Goal: Find specific page/section: Find specific page/section

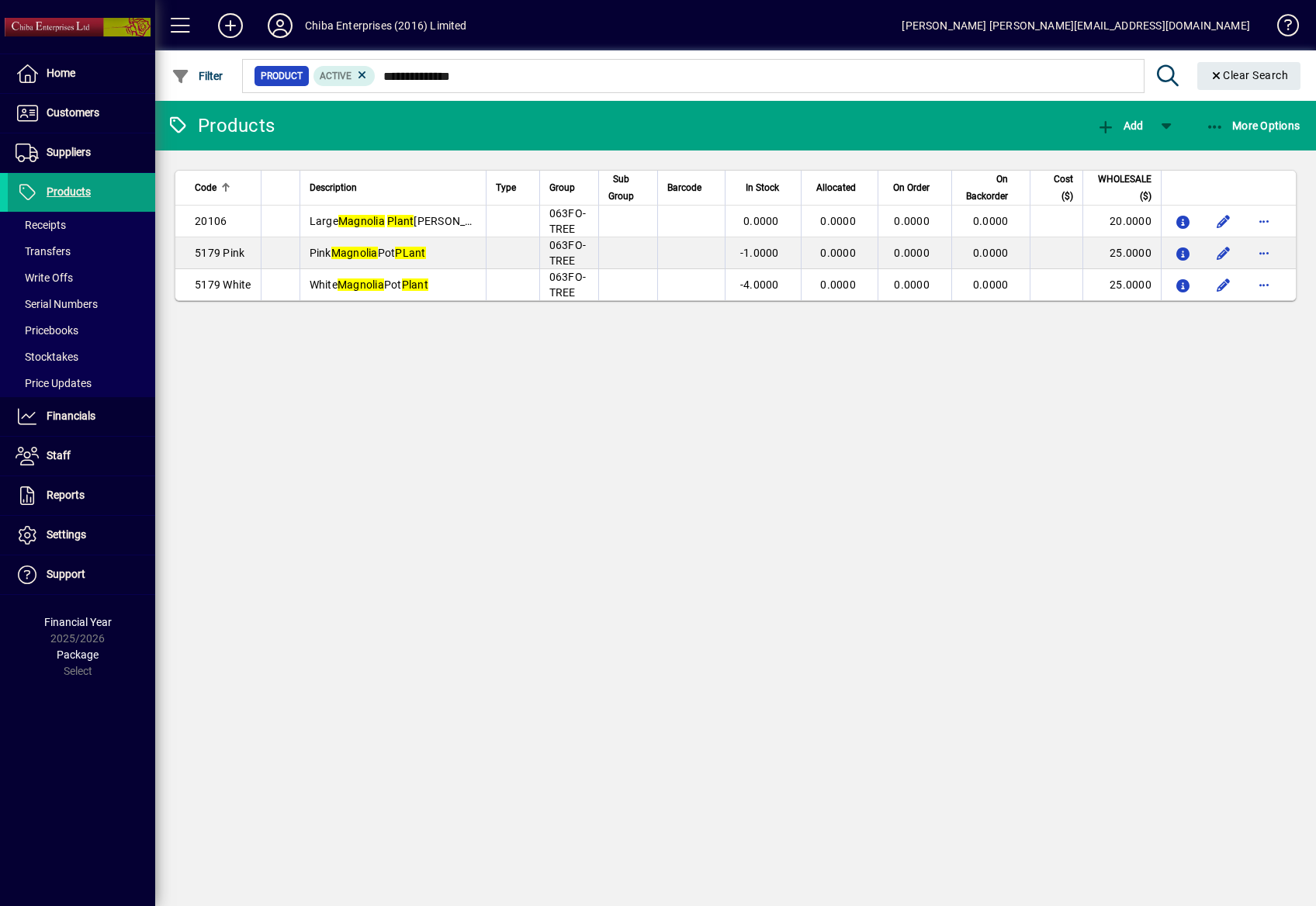
type input "**********"
click at [875, 408] on div "Products Add More Options Code Description Type Group Sub Group Barcode In Stoc…" at bounding box center [735, 503] width 1160 height 805
